Goal: Task Accomplishment & Management: Use online tool/utility

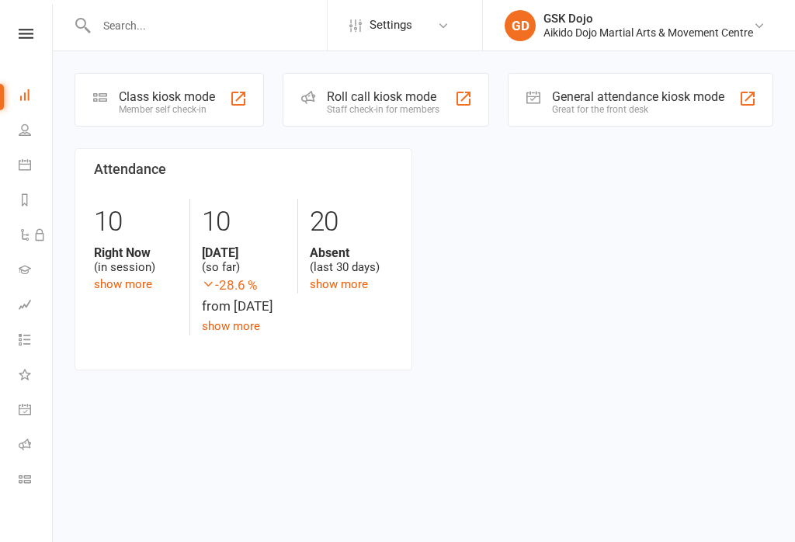
click at [175, 96] on div "Class kiosk mode" at bounding box center [167, 96] width 96 height 15
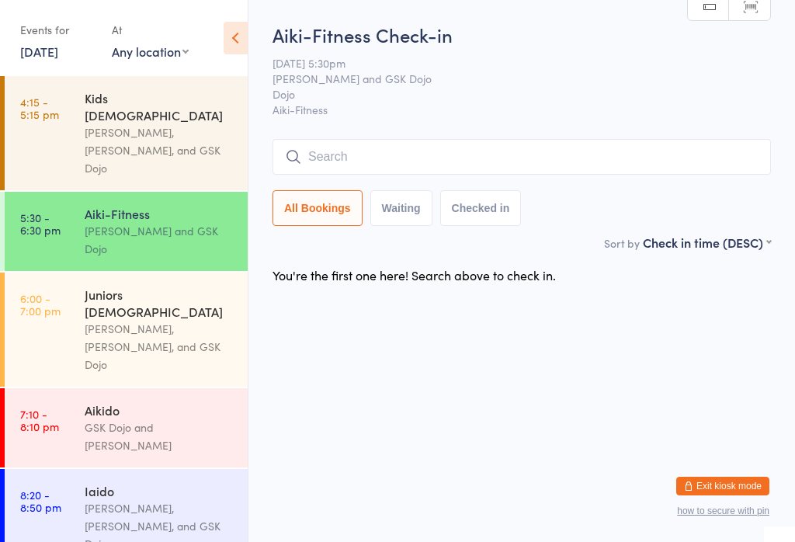
click at [133, 286] on div "Juniors [DEMOGRAPHIC_DATA]" at bounding box center [160, 303] width 150 height 34
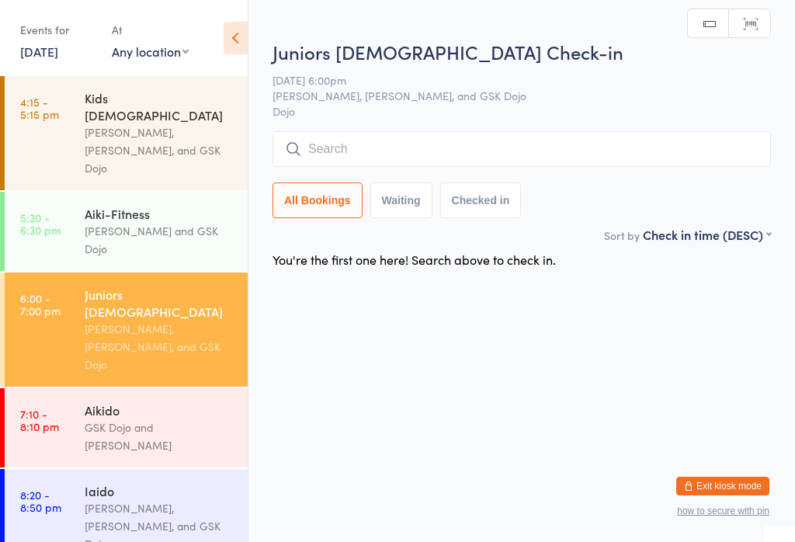
click at [442, 144] on input "search" at bounding box center [522, 149] width 499 height 36
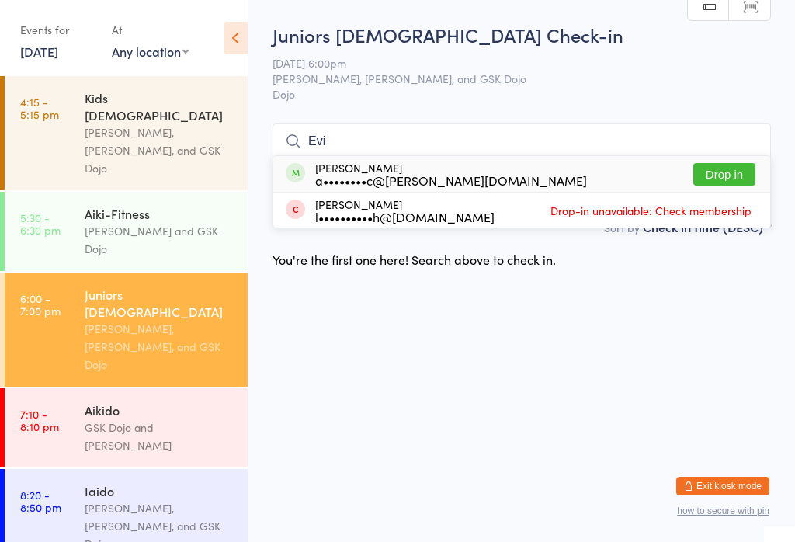
type input "Evi"
click at [737, 163] on button "Drop in" at bounding box center [725, 174] width 62 height 23
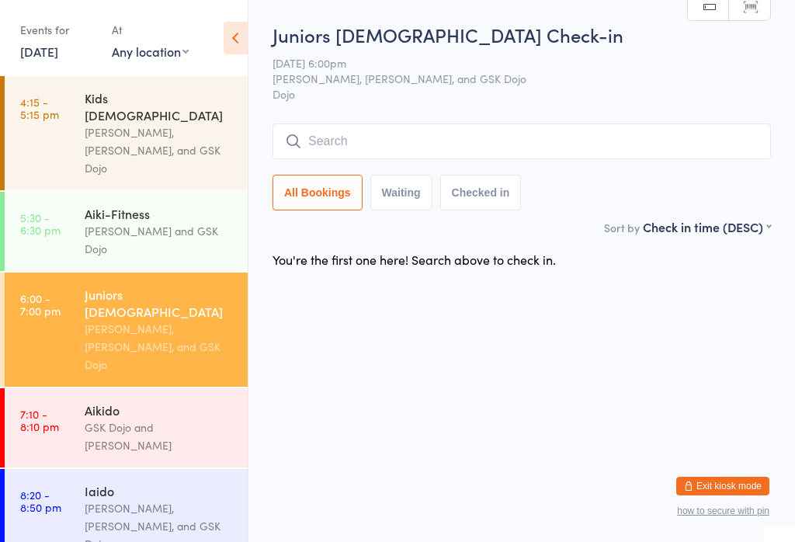
scroll to position [0, 0]
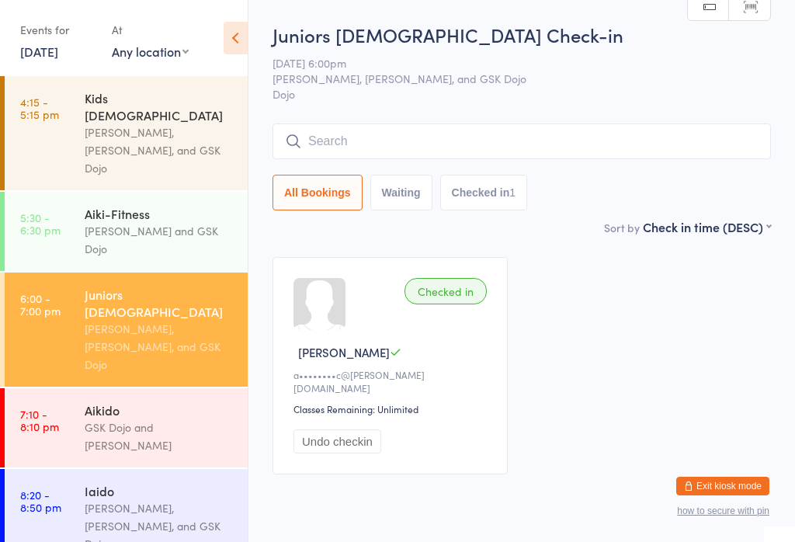
click at [724, 137] on input "search" at bounding box center [522, 142] width 499 height 36
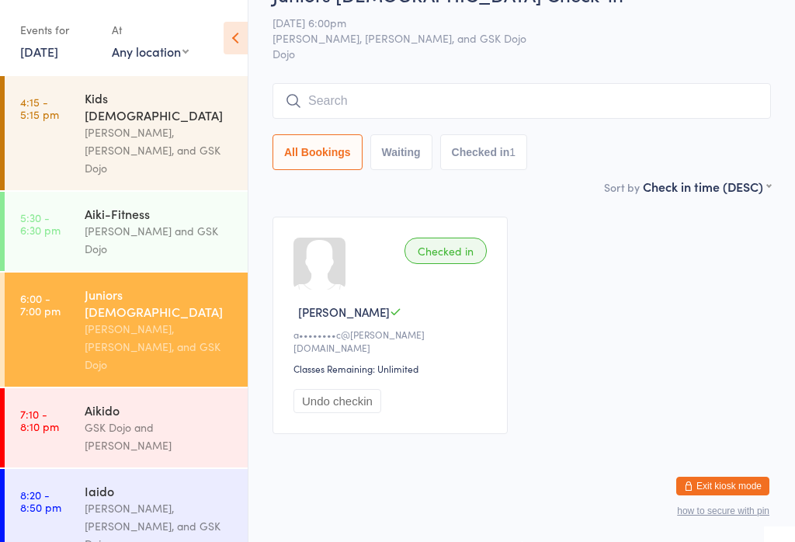
scroll to position [125, 0]
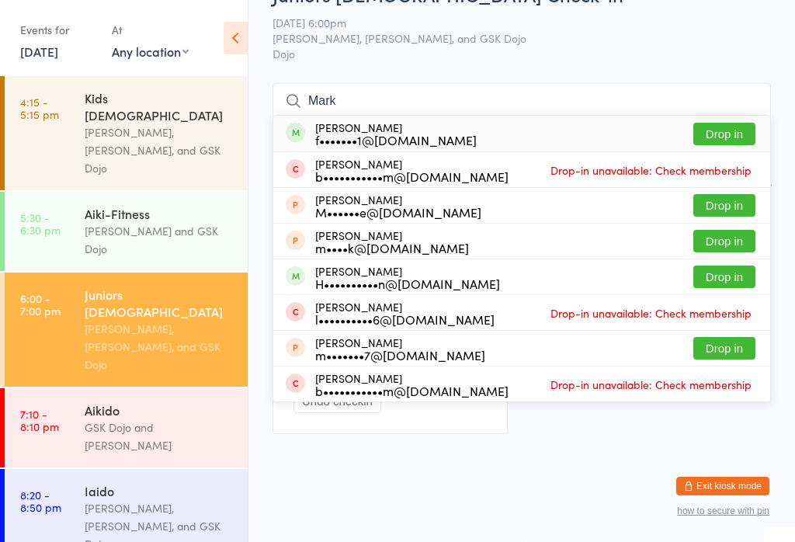
type input "Mark"
click at [735, 123] on button "Drop in" at bounding box center [725, 134] width 62 height 23
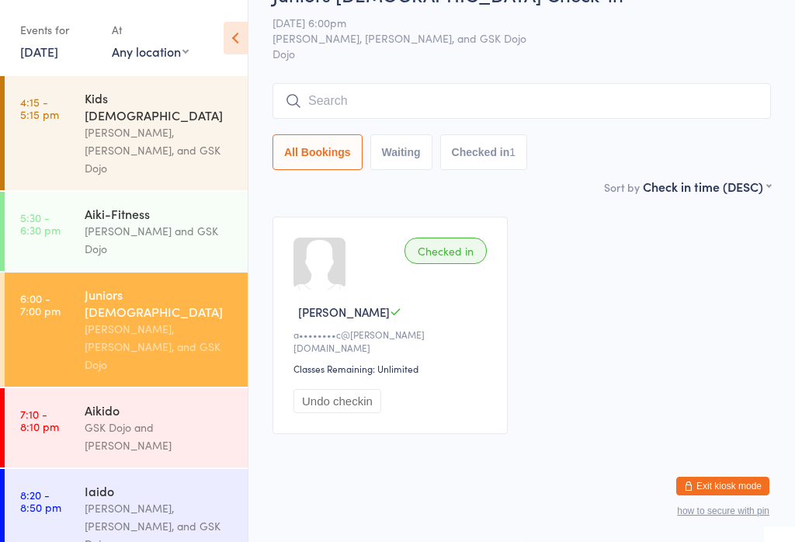
scroll to position [41, 0]
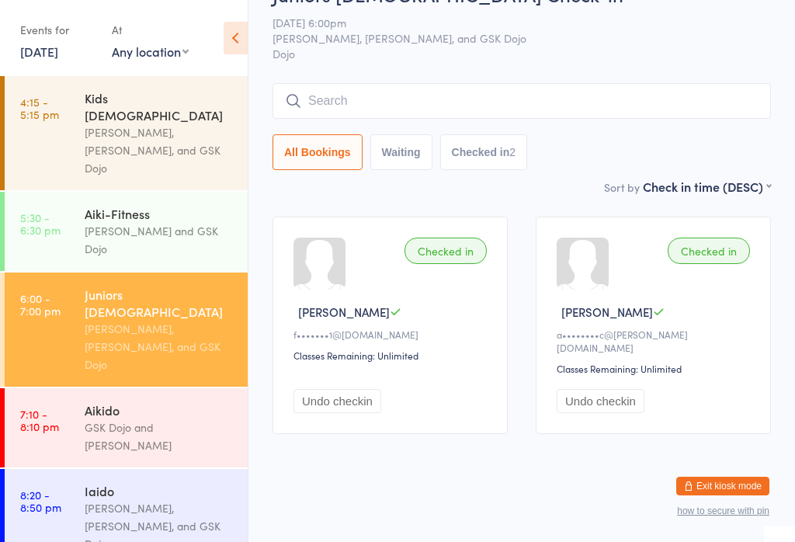
click at [446, 85] on input "search" at bounding box center [522, 101] width 499 height 36
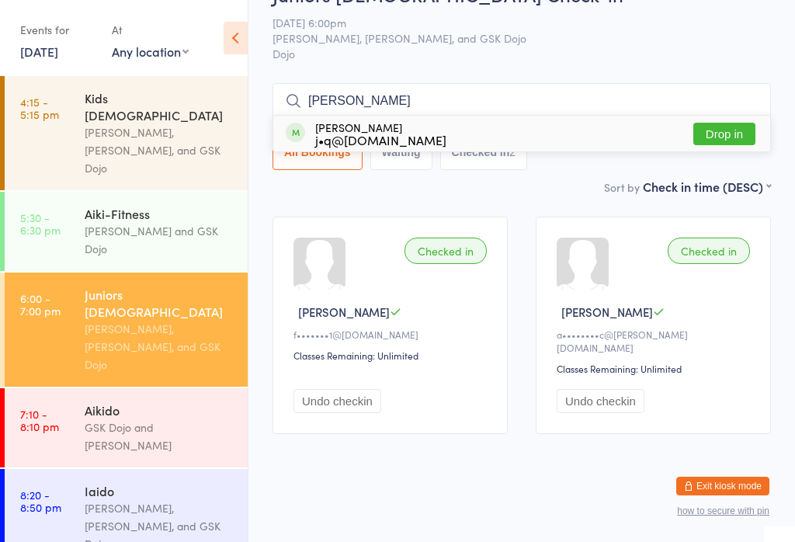
type input "[PERSON_NAME]"
click at [723, 123] on button "Drop in" at bounding box center [725, 134] width 62 height 23
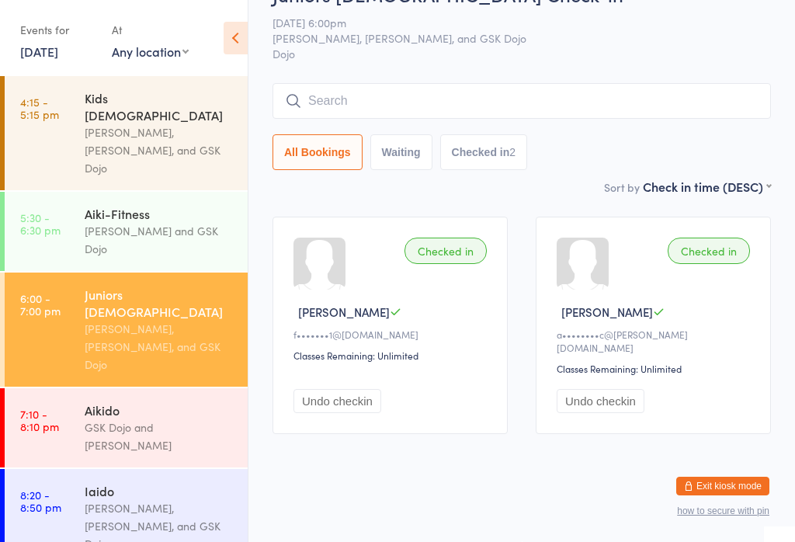
scroll to position [41, 0]
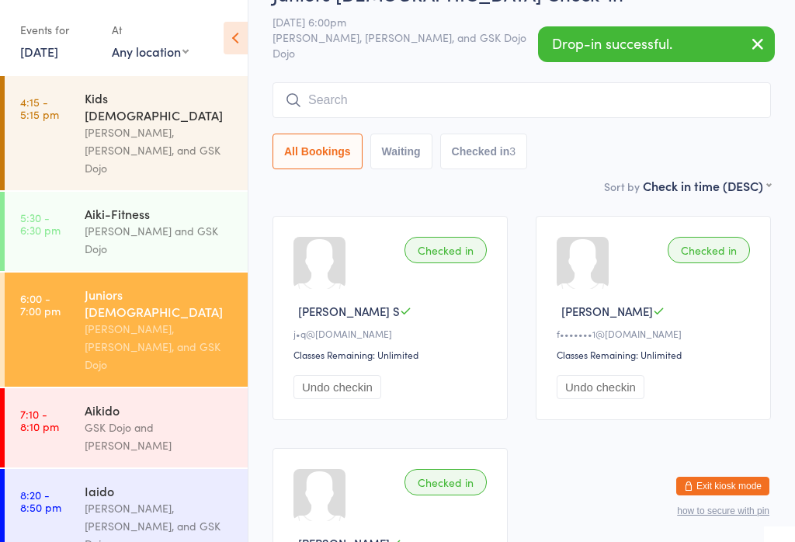
click at [441, 94] on input "search" at bounding box center [522, 100] width 499 height 36
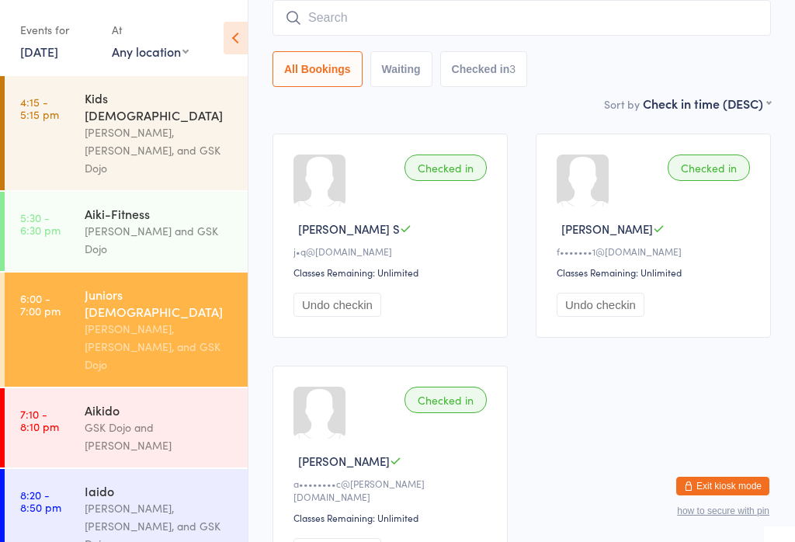
scroll to position [125, 0]
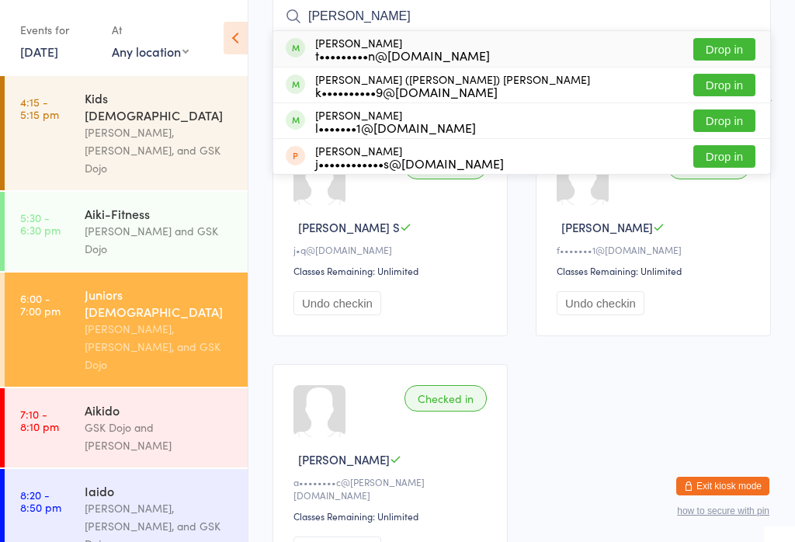
type input "[PERSON_NAME]"
click at [743, 41] on button "Drop in" at bounding box center [725, 49] width 62 height 23
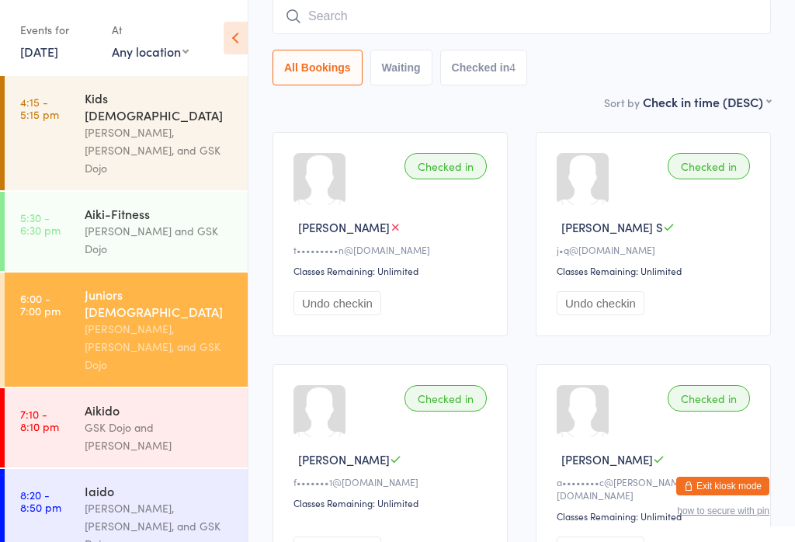
click at [499, 16] on input "search" at bounding box center [522, 16] width 499 height 36
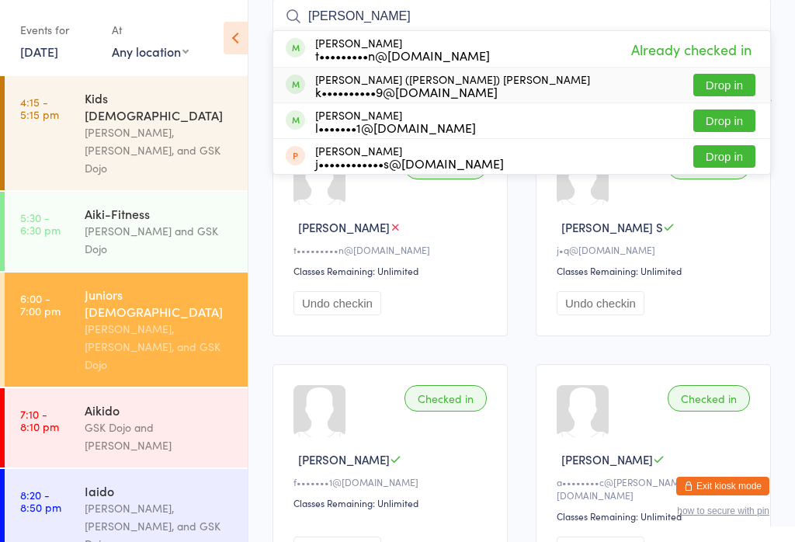
type input "[PERSON_NAME]"
click at [738, 81] on button "Drop in" at bounding box center [725, 85] width 62 height 23
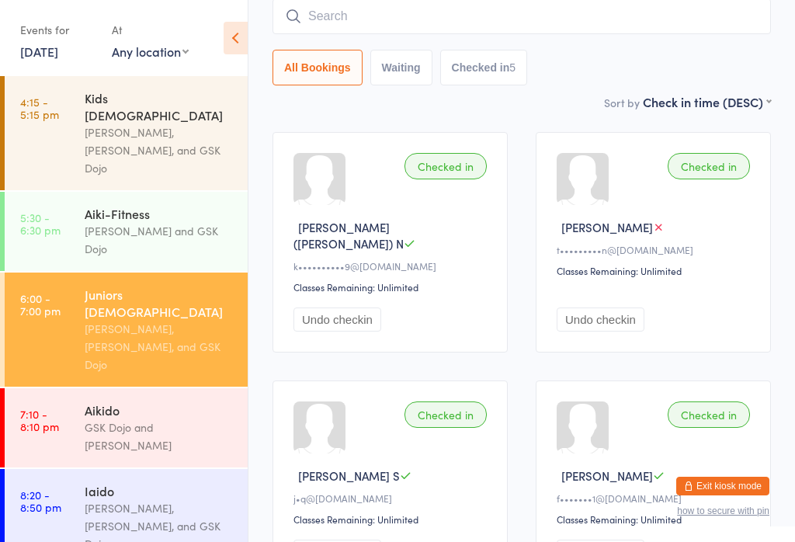
click at [405, 19] on input "search" at bounding box center [522, 16] width 499 height 36
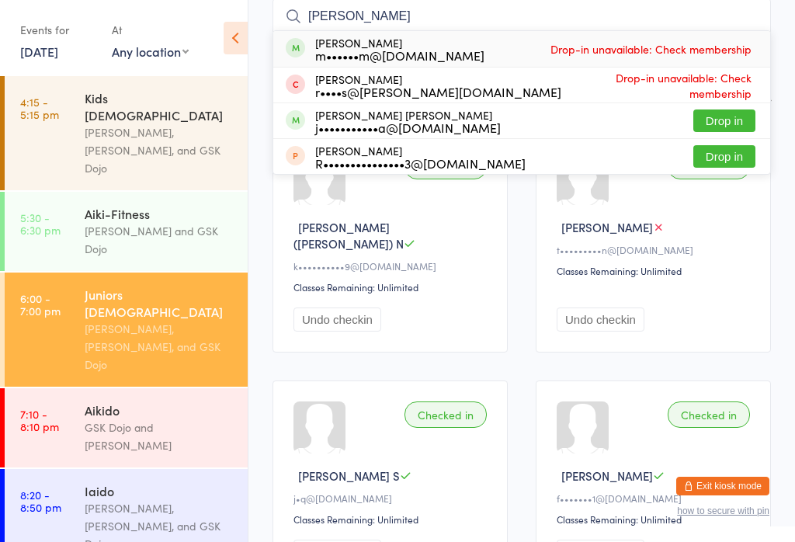
type input "[PERSON_NAME]"
click at [440, 40] on div "[PERSON_NAME] m••••••m@[DOMAIN_NAME]" at bounding box center [399, 49] width 169 height 25
